Goal: Transaction & Acquisition: Purchase product/service

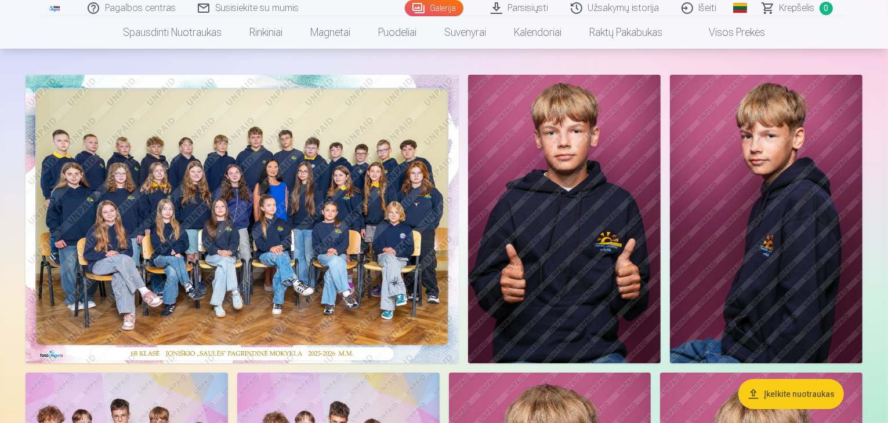
scroll to position [116, 0]
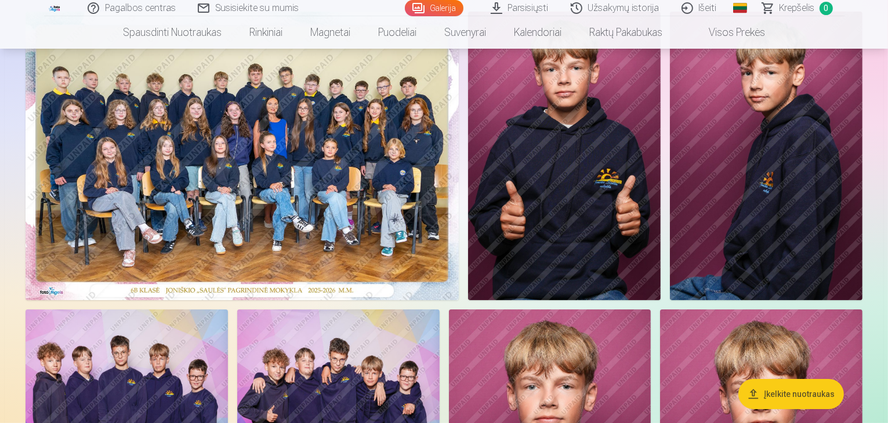
click at [392, 242] on img at bounding box center [242, 156] width 433 height 289
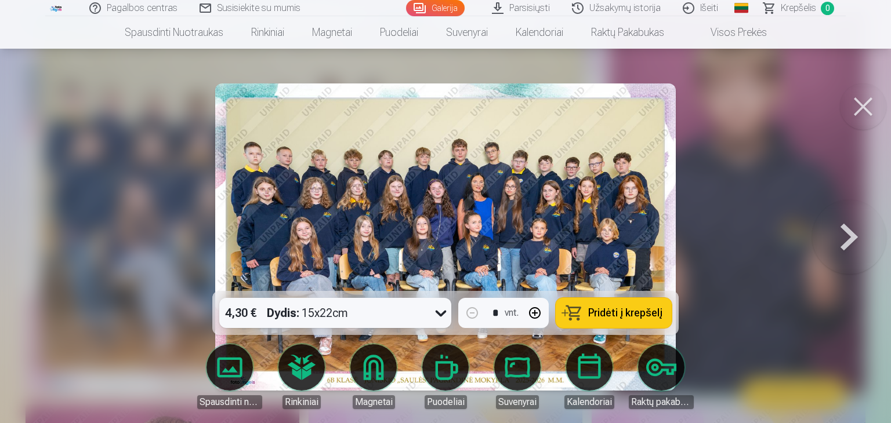
click at [433, 310] on icon at bounding box center [441, 313] width 19 height 19
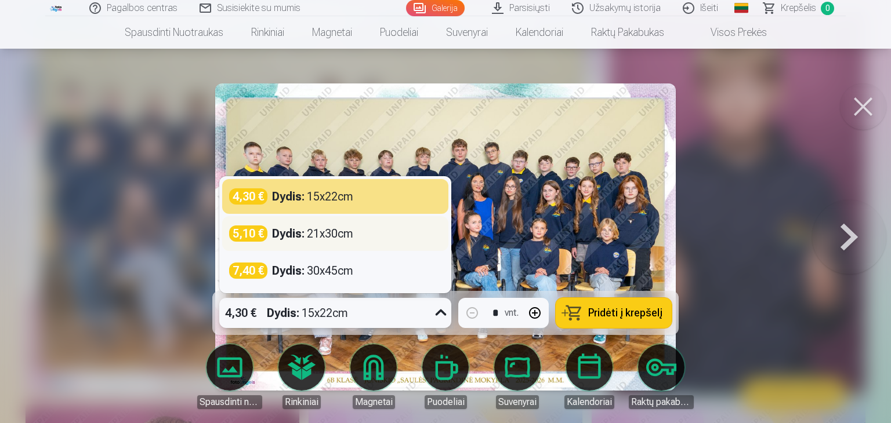
click at [368, 235] on div "5,10 € Dydis : 21x30cm" at bounding box center [335, 234] width 212 height 16
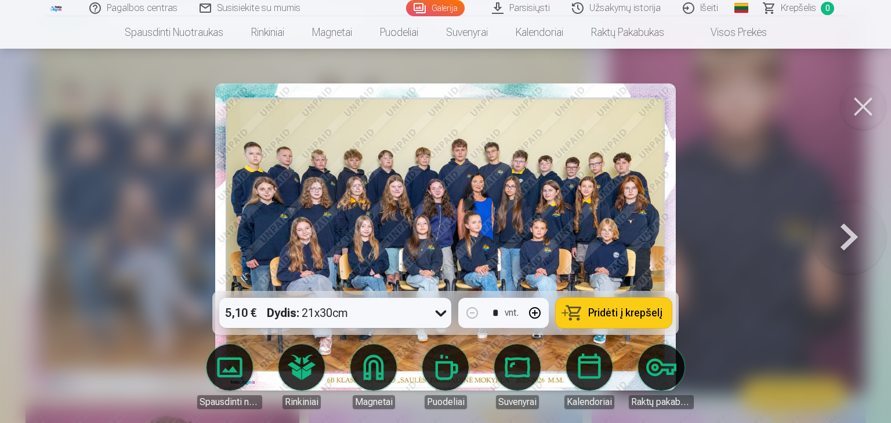
click at [610, 311] on span "Pridėti į krepšelį" at bounding box center [625, 313] width 74 height 10
click at [863, 110] on button at bounding box center [863, 107] width 46 height 46
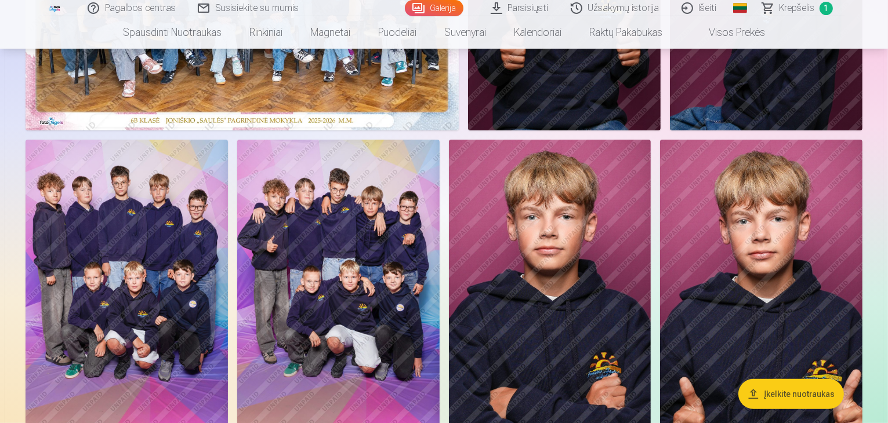
scroll to position [116, 0]
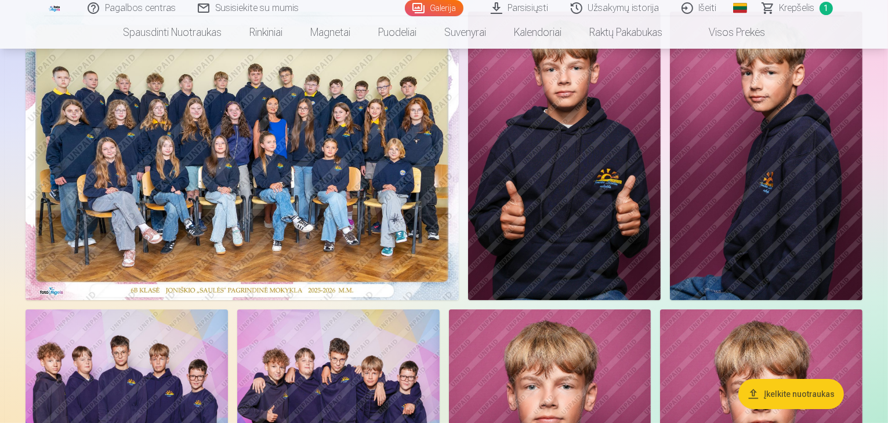
click at [239, 116] on img at bounding box center [242, 156] width 433 height 289
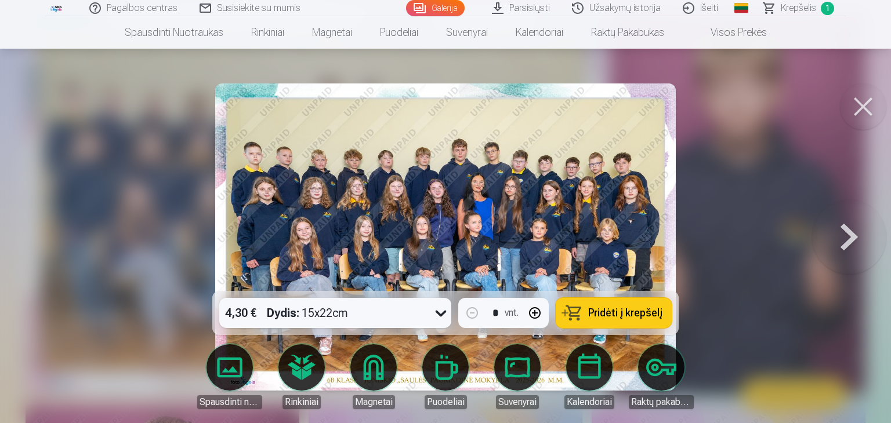
click at [861, 103] on button at bounding box center [863, 107] width 46 height 46
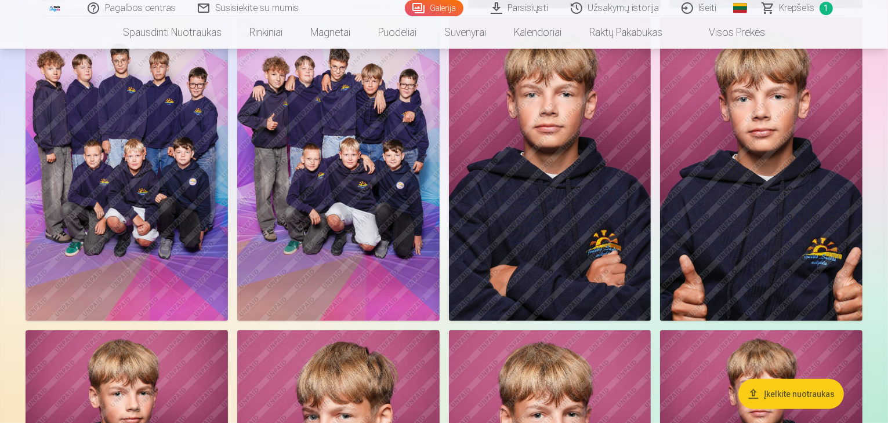
scroll to position [406, 0]
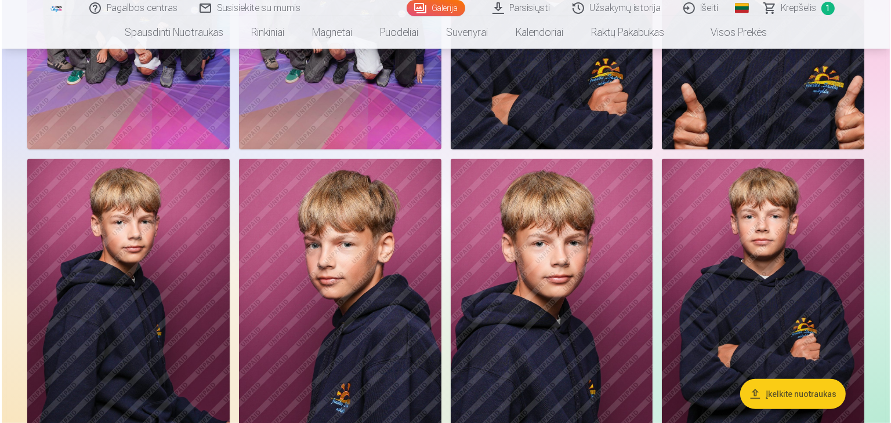
scroll to position [581, 0]
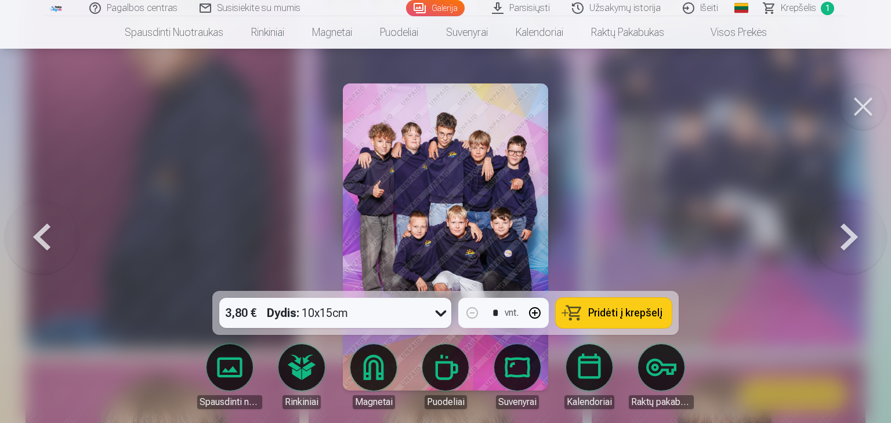
drag, startPoint x: 611, startPoint y: 312, endPoint x: 626, endPoint y: 297, distance: 21.3
click at [611, 311] on span "Pridėti į krepšelį" at bounding box center [625, 313] width 74 height 10
click at [864, 110] on button at bounding box center [863, 107] width 46 height 46
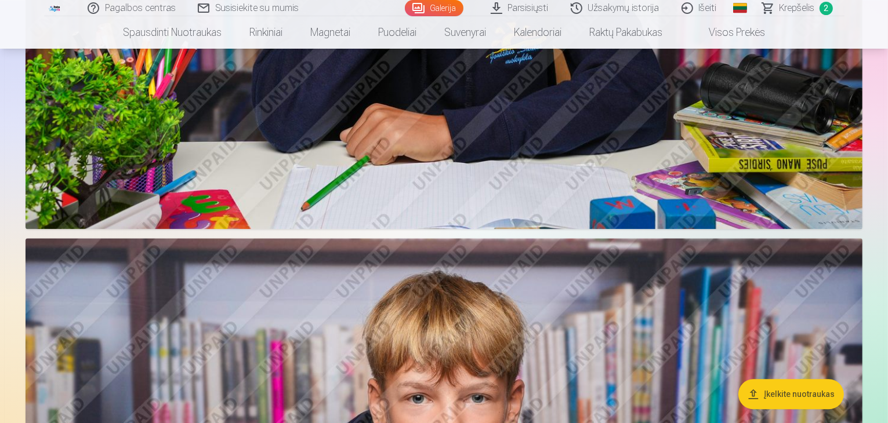
scroll to position [2494, 0]
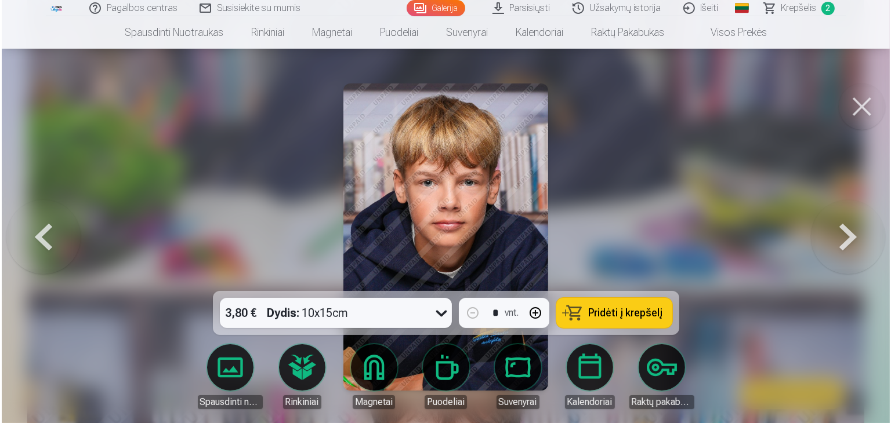
scroll to position [2501, 0]
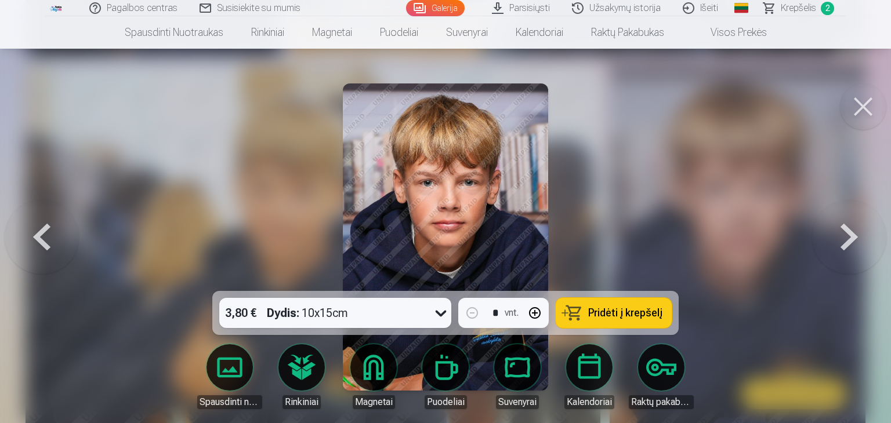
click at [640, 311] on span "Pridėti į krepšelį" at bounding box center [625, 313] width 74 height 10
click at [862, 108] on button at bounding box center [863, 107] width 46 height 46
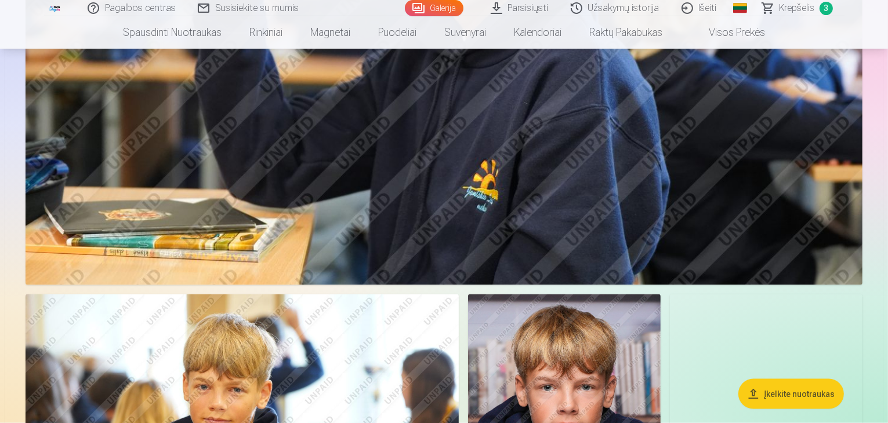
scroll to position [1682, 0]
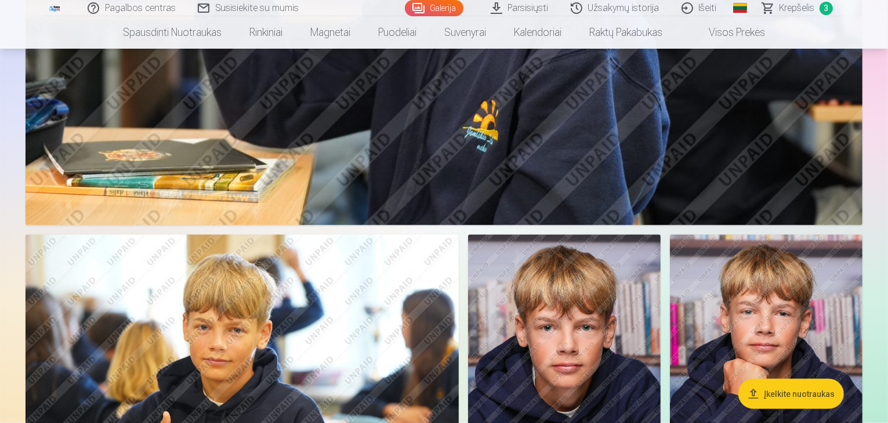
click at [807, 10] on span "Krepšelis" at bounding box center [797, 8] width 35 height 14
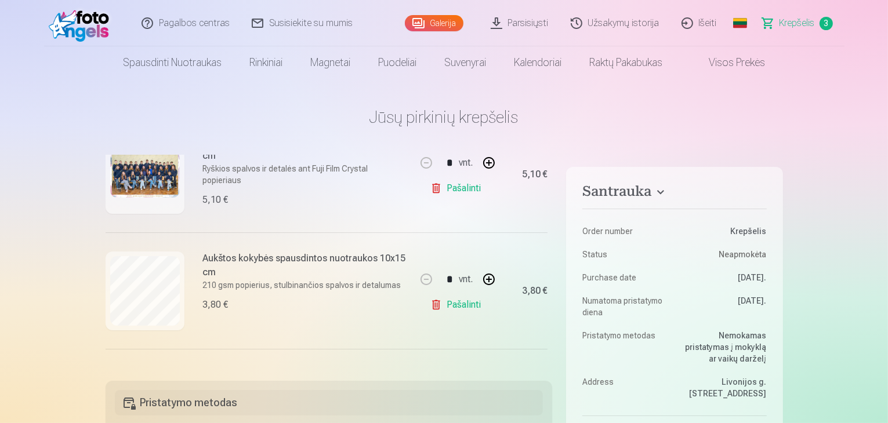
scroll to position [270, 0]
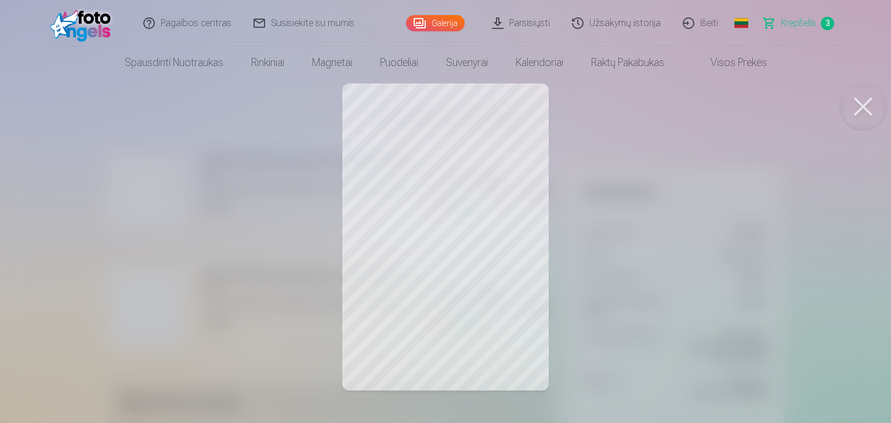
click at [856, 110] on button at bounding box center [863, 107] width 46 height 46
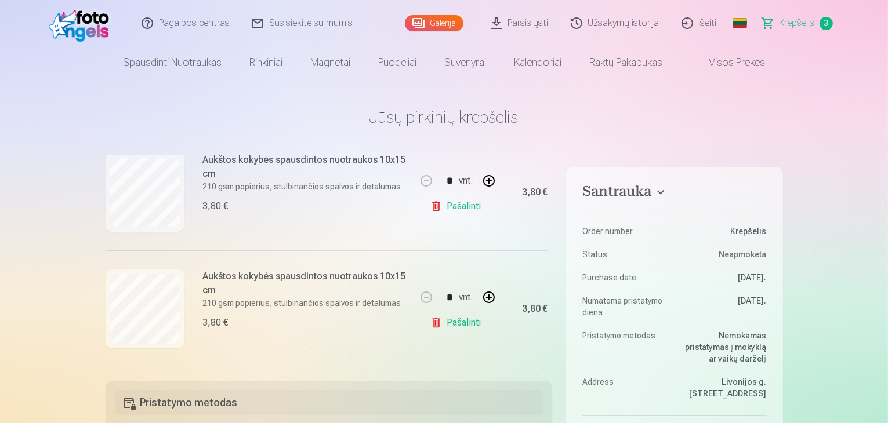
click at [437, 23] on link "Galerija" at bounding box center [434, 23] width 59 height 16
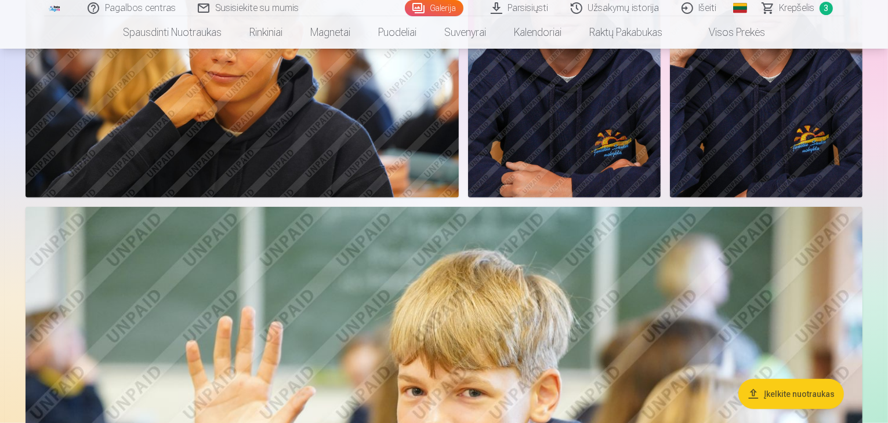
scroll to position [986, 0]
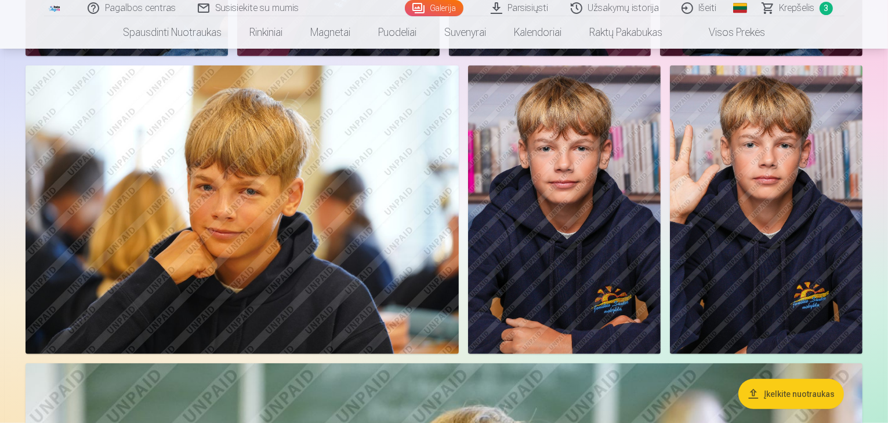
click at [782, 8] on span "Krepšelis" at bounding box center [797, 8] width 35 height 14
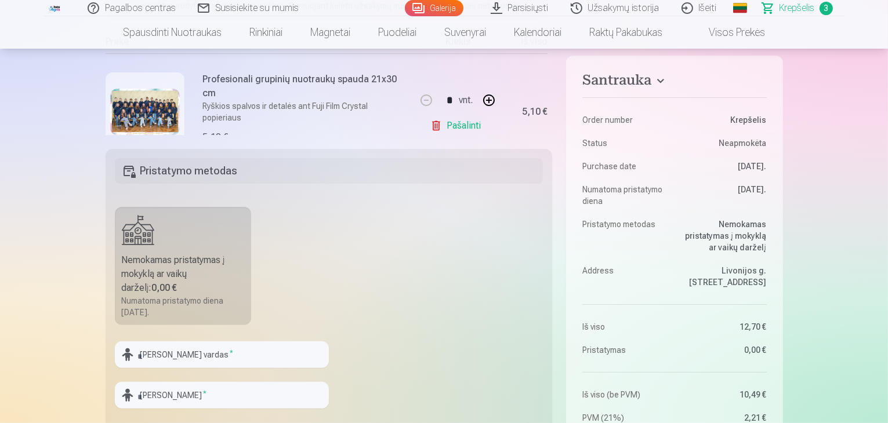
scroll to position [232, 0]
click at [438, 9] on link "Galerija" at bounding box center [434, 8] width 59 height 16
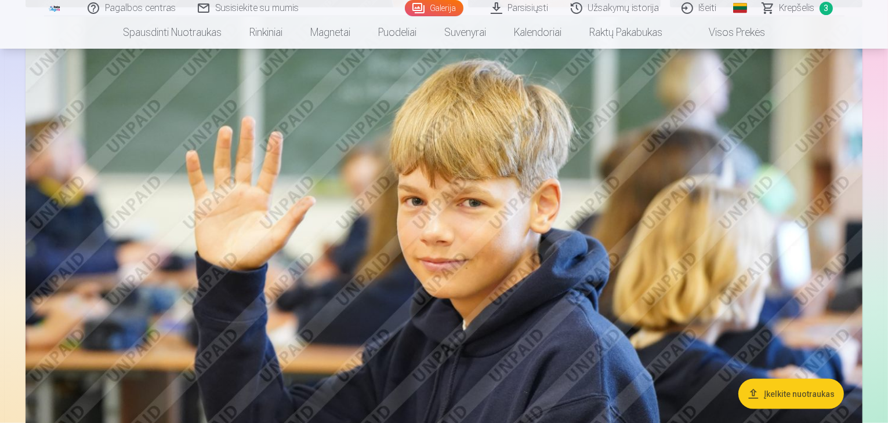
scroll to position [1334, 0]
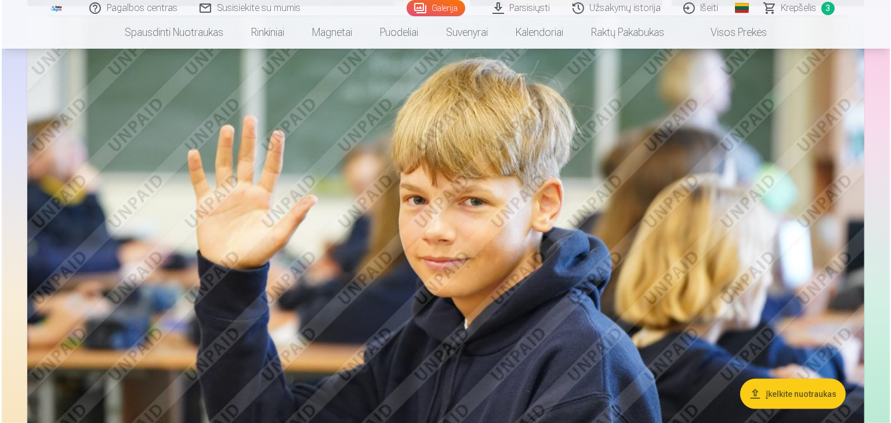
scroll to position [1336, 0]
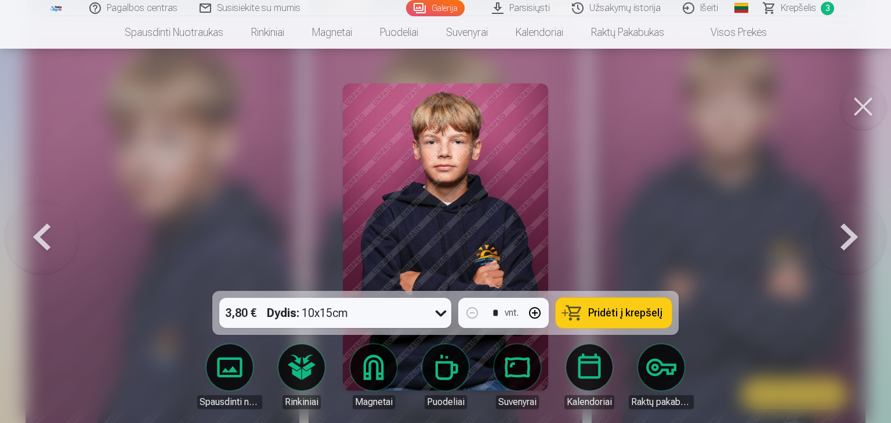
click at [634, 314] on span "Pridėti į krepšelį" at bounding box center [625, 313] width 74 height 10
click at [862, 113] on button at bounding box center [863, 107] width 46 height 46
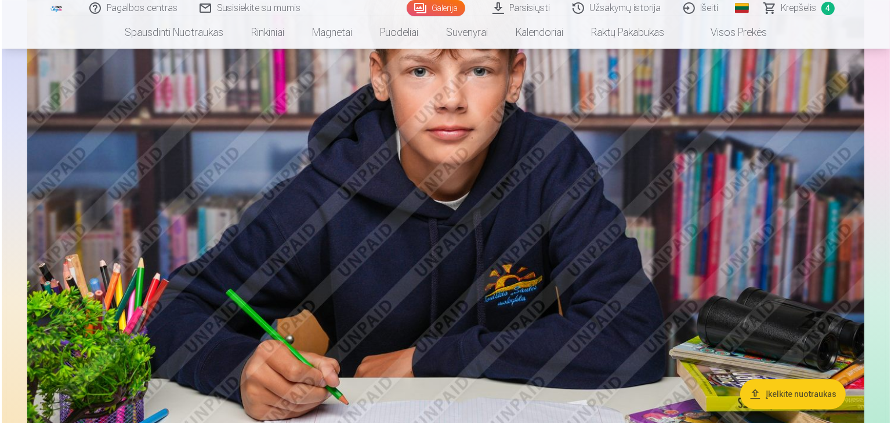
scroll to position [2958, 0]
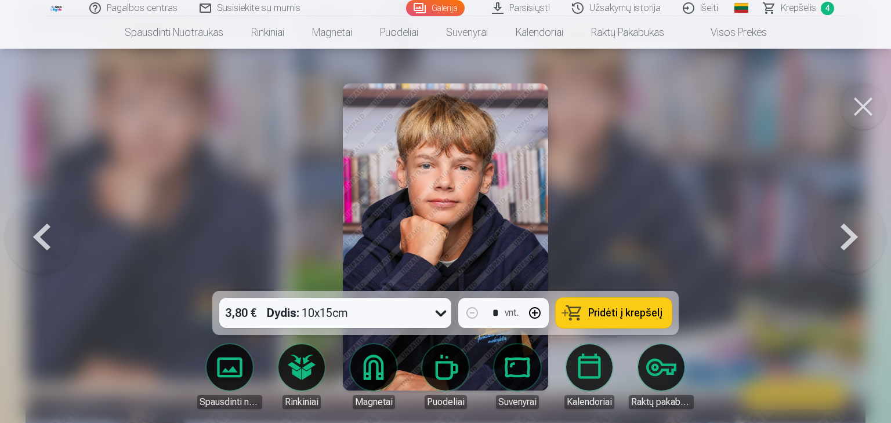
click at [656, 313] on span "Pridėti į krepšelį" at bounding box center [625, 313] width 74 height 10
click at [851, 104] on button at bounding box center [863, 107] width 46 height 46
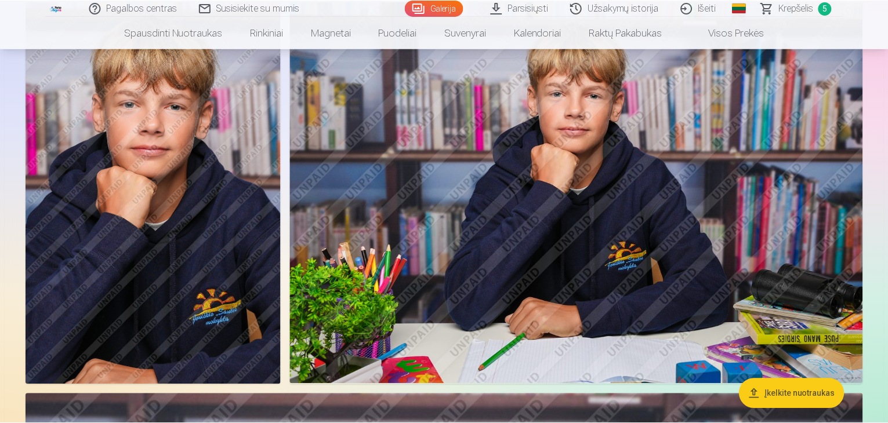
scroll to position [2949, 0]
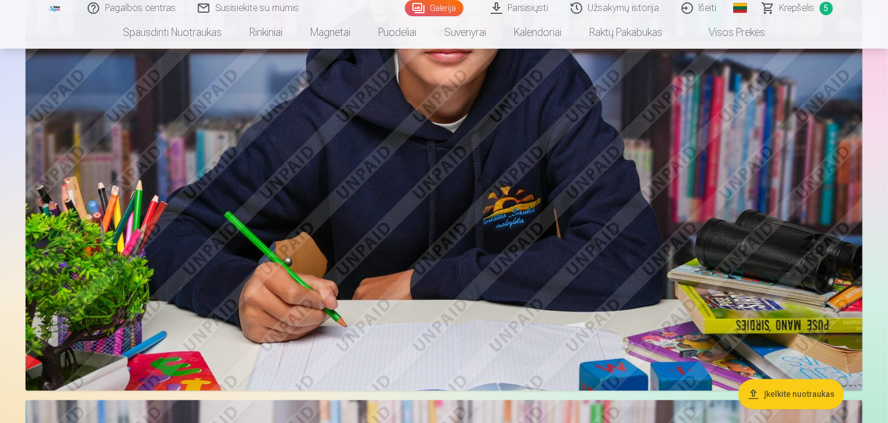
click at [803, 5] on span "Krepšelis" at bounding box center [797, 8] width 35 height 14
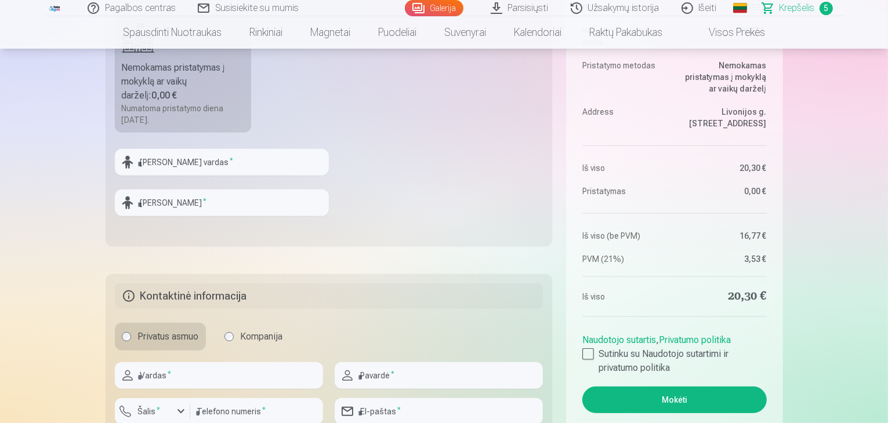
scroll to position [580, 0]
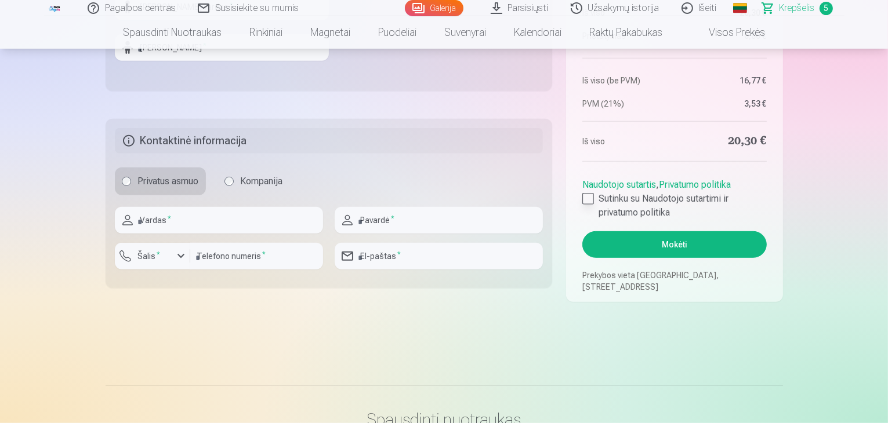
click at [589, 194] on div at bounding box center [588, 199] width 12 height 12
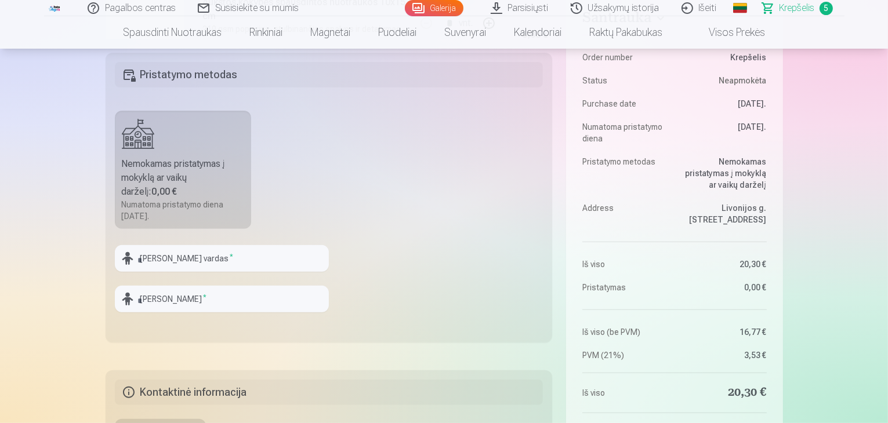
scroll to position [464, 0]
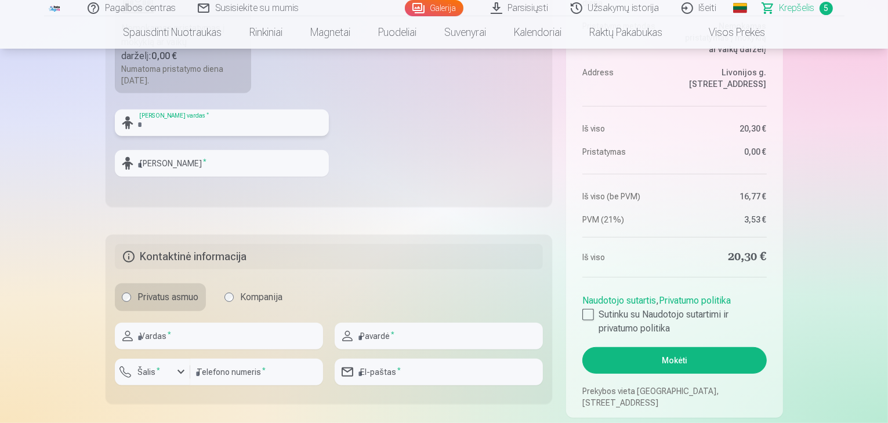
click at [176, 125] on input "text" at bounding box center [222, 123] width 214 height 27
type input "******"
click at [176, 158] on input "text" at bounding box center [222, 163] width 214 height 27
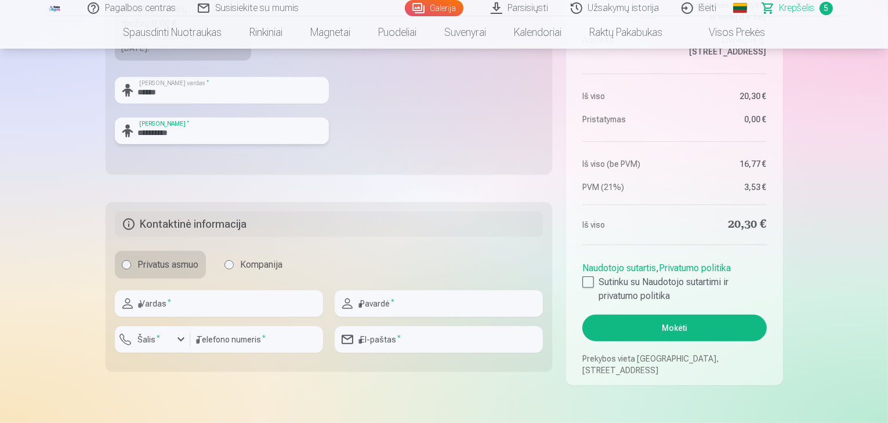
scroll to position [522, 0]
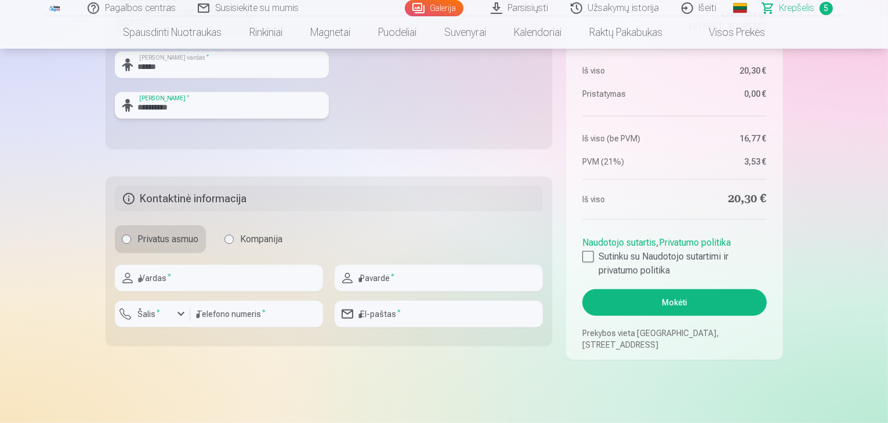
type input "**********"
click at [214, 275] on input "text" at bounding box center [219, 278] width 208 height 27
type input "********"
click at [365, 278] on input "text" at bounding box center [439, 278] width 208 height 27
type input "**********"
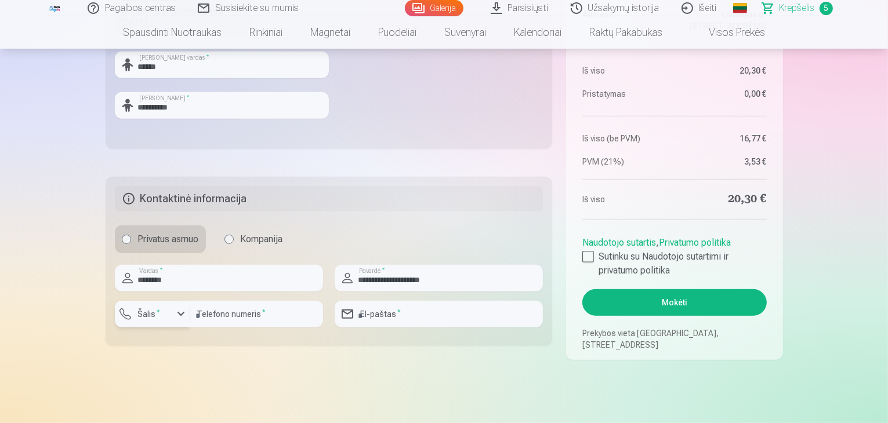
click at [168, 311] on div "button" at bounding box center [155, 316] width 35 height 12
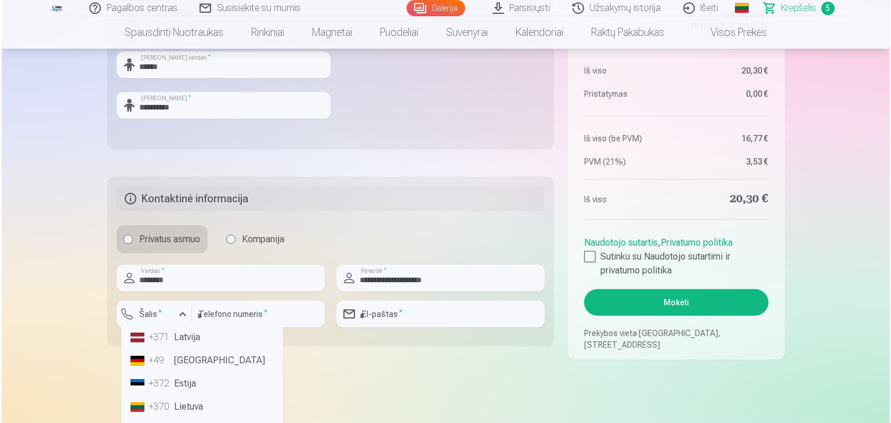
scroll to position [58, 0]
click at [194, 379] on li "+370 Lietuva" at bounding box center [200, 381] width 153 height 23
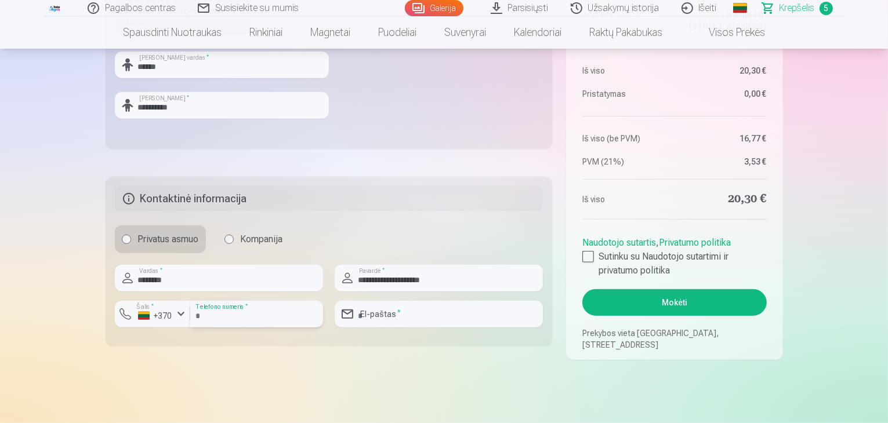
click at [259, 317] on input "number" at bounding box center [256, 314] width 133 height 27
type input "********"
click at [367, 318] on input "email" at bounding box center [439, 314] width 208 height 27
type input "**********"
click at [705, 301] on button "Mokėti" at bounding box center [674, 302] width 184 height 27
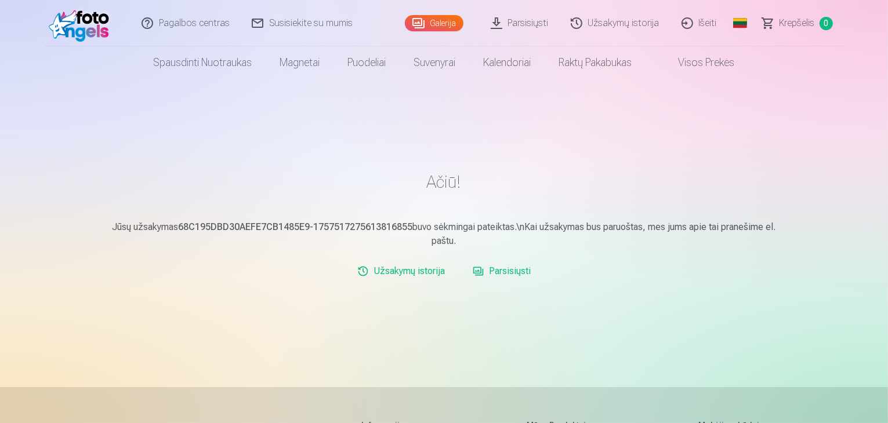
click at [701, 21] on link "Išeiti" at bounding box center [699, 23] width 57 height 46
